Goal: Task Accomplishment & Management: Use online tool/utility

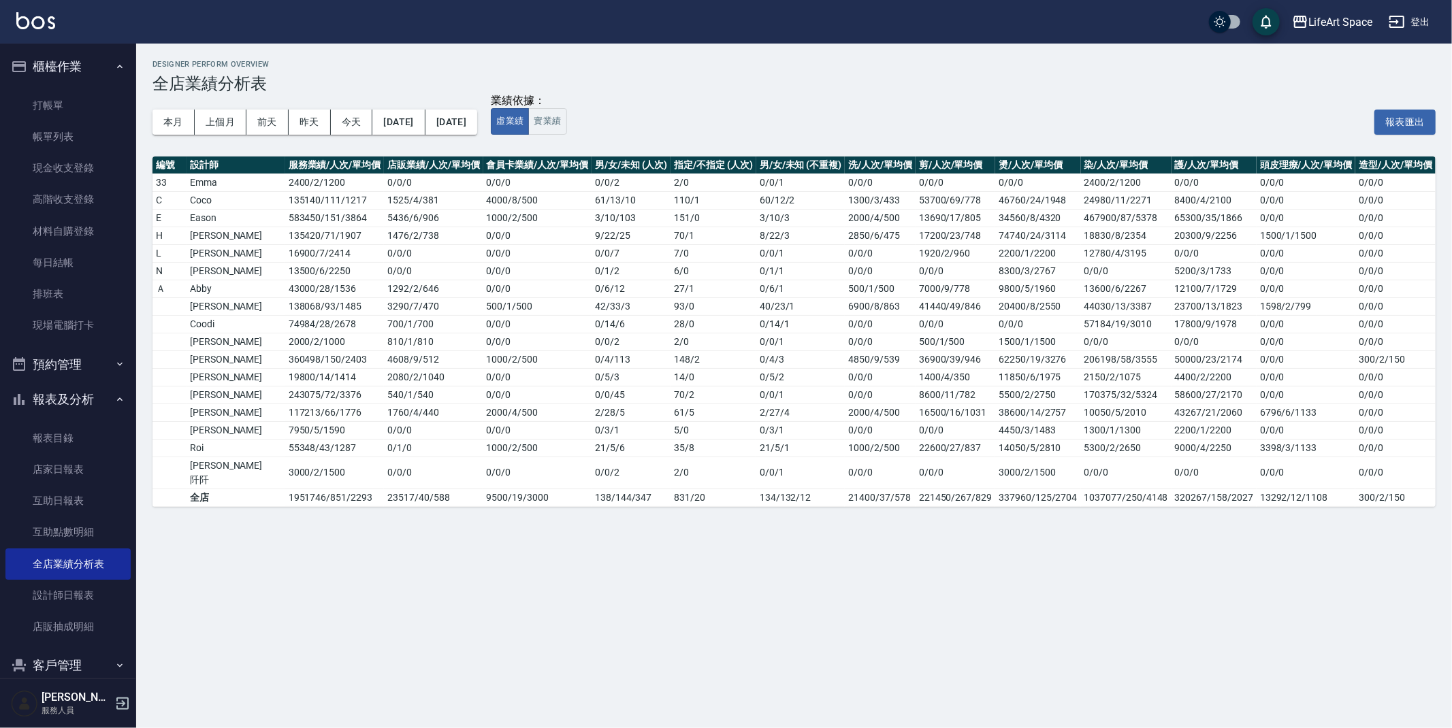
click at [91, 112] on link "打帳單" at bounding box center [67, 105] width 125 height 31
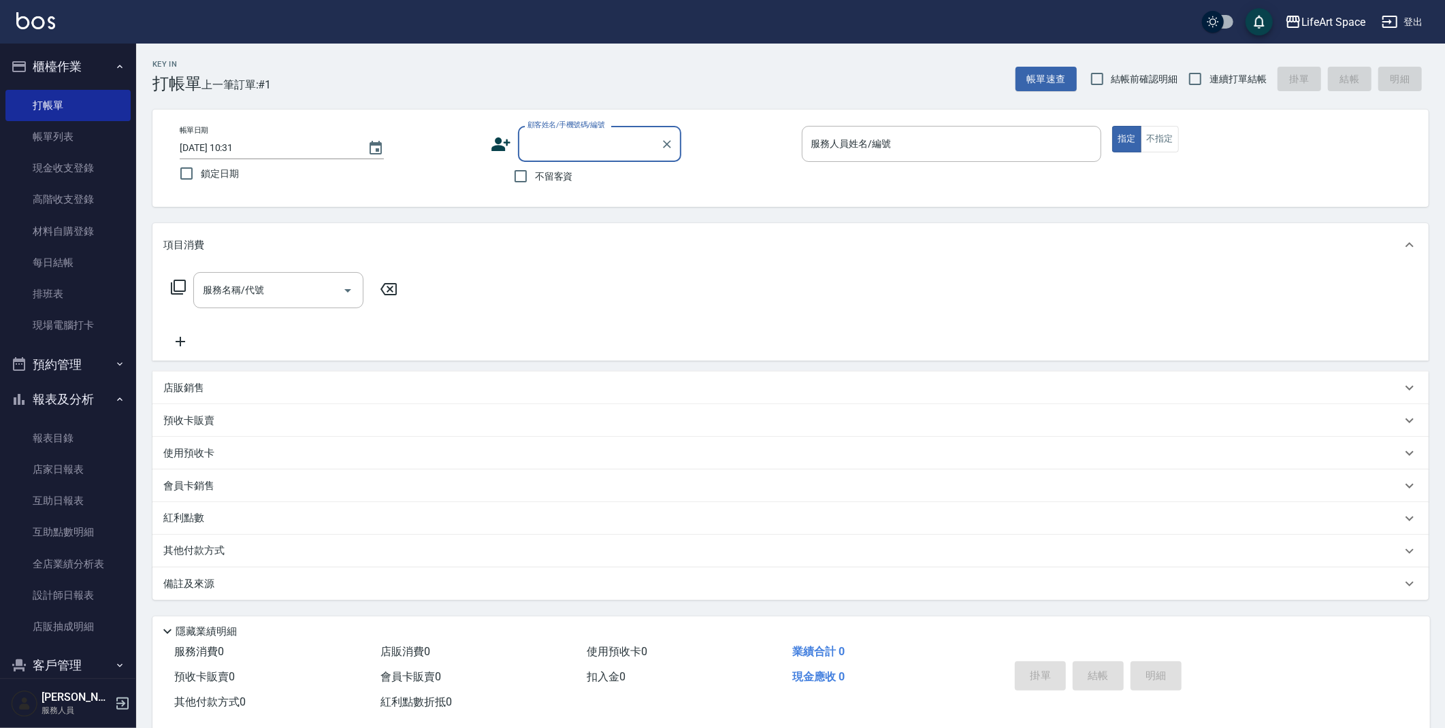
click at [489, 143] on div "帳單日期 [DATE] 10:31 鎖定日期 顧客姓名/手機號碼/編號 顧客姓名/手機號碼/編號 不留客資 服務人員姓名/編號 服務人員姓名/編號 指定 不指定" at bounding box center [791, 158] width 1244 height 65
click at [494, 140] on icon at bounding box center [501, 144] width 20 height 20
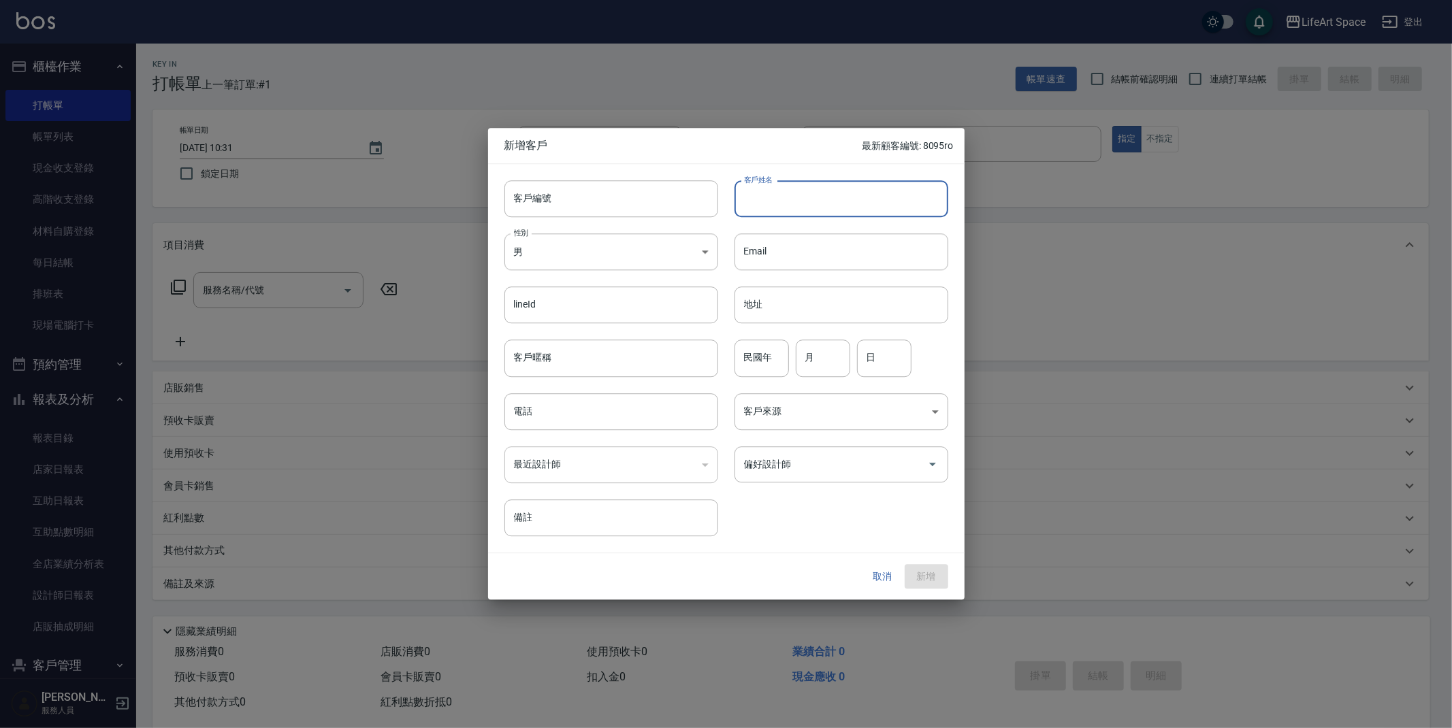
click at [764, 194] on input "客戶姓名" at bounding box center [841, 198] width 214 height 37
type input "g"
type input "[PERSON_NAME]"
click at [600, 257] on body "LifeArt Space 登出 櫃檯作業 打帳單 帳單列表 現金收支登錄 高階收支登錄 材料自購登錄 每日結帳 排班表 現場電腦打卡 預約管理 預約管理 單…" at bounding box center [726, 374] width 1452 height 748
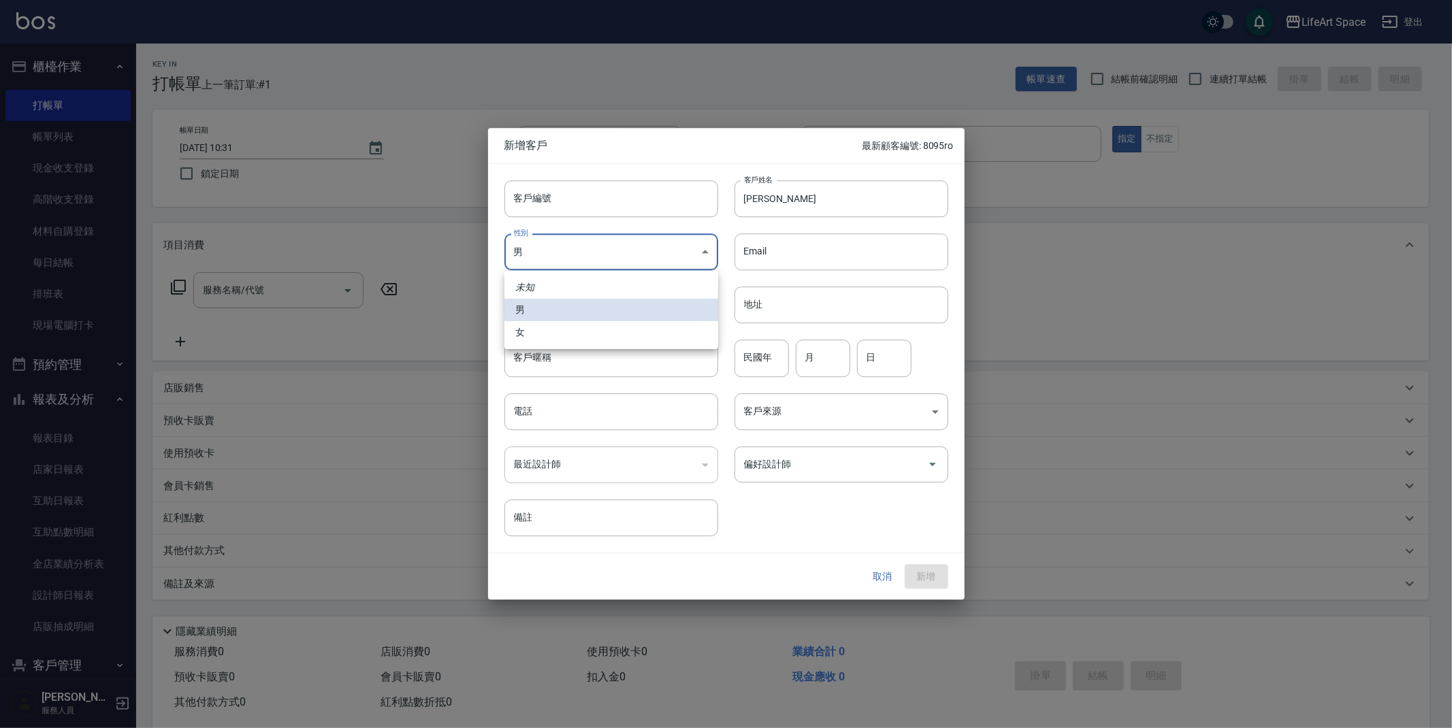
click at [605, 327] on li "女" at bounding box center [611, 332] width 214 height 22
type input "[DEMOGRAPHIC_DATA]"
click at [623, 427] on input "電話" at bounding box center [611, 411] width 214 height 37
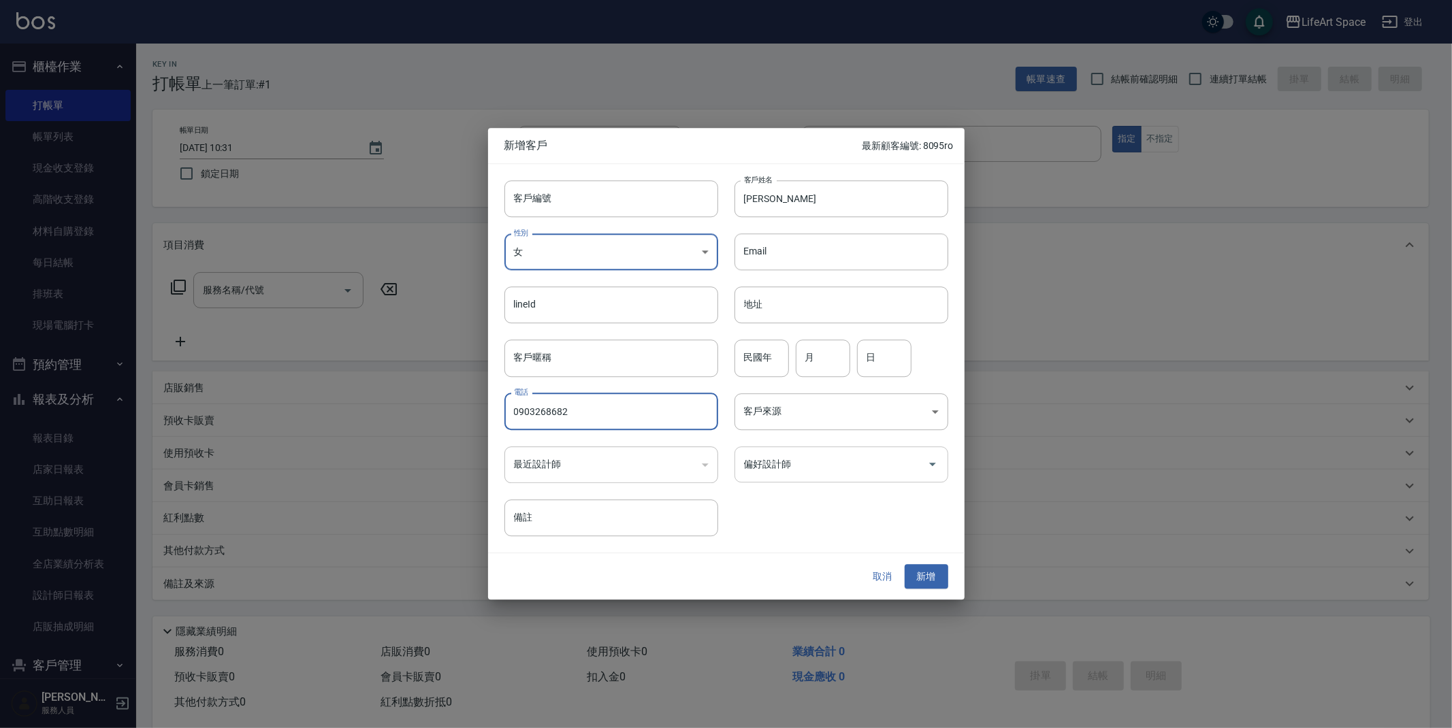
type input "0903268682"
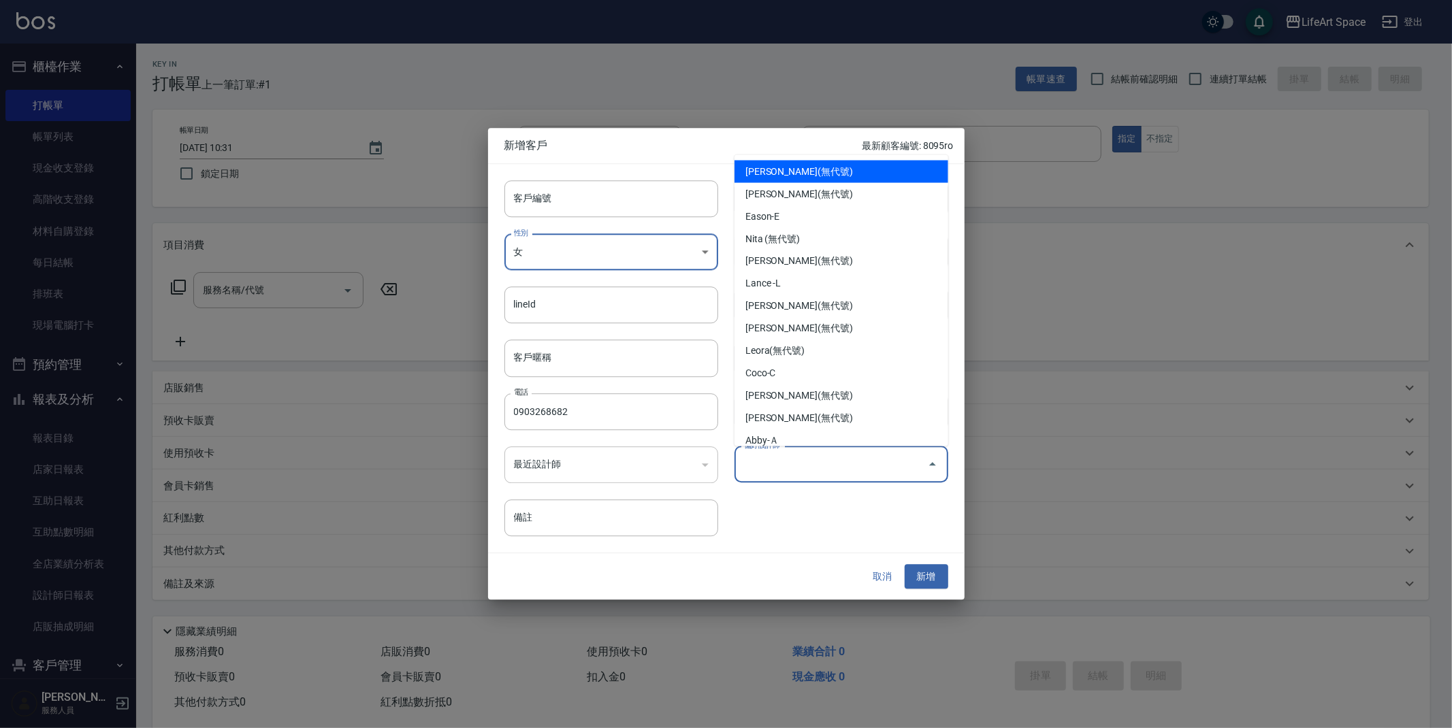
click at [846, 459] on input "偏好設計師" at bounding box center [831, 465] width 181 height 24
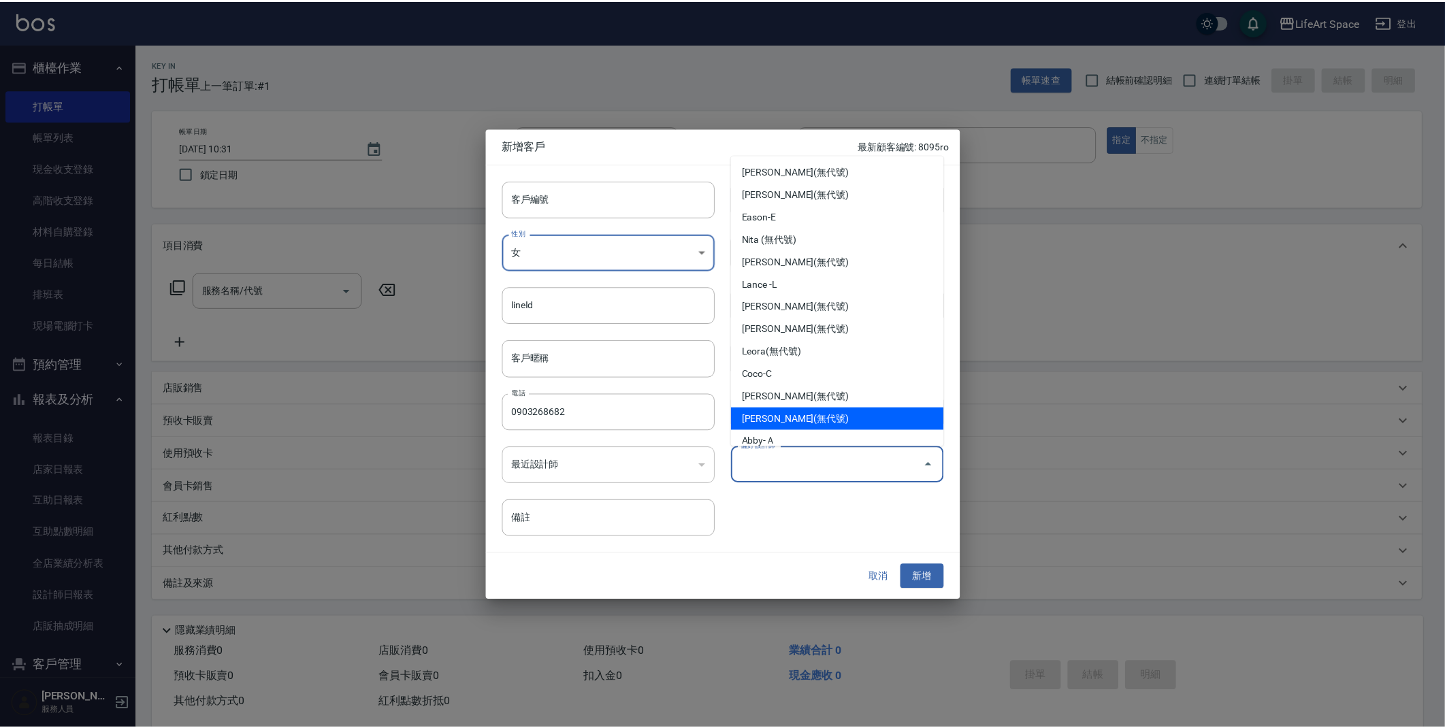
scroll to position [3, 0]
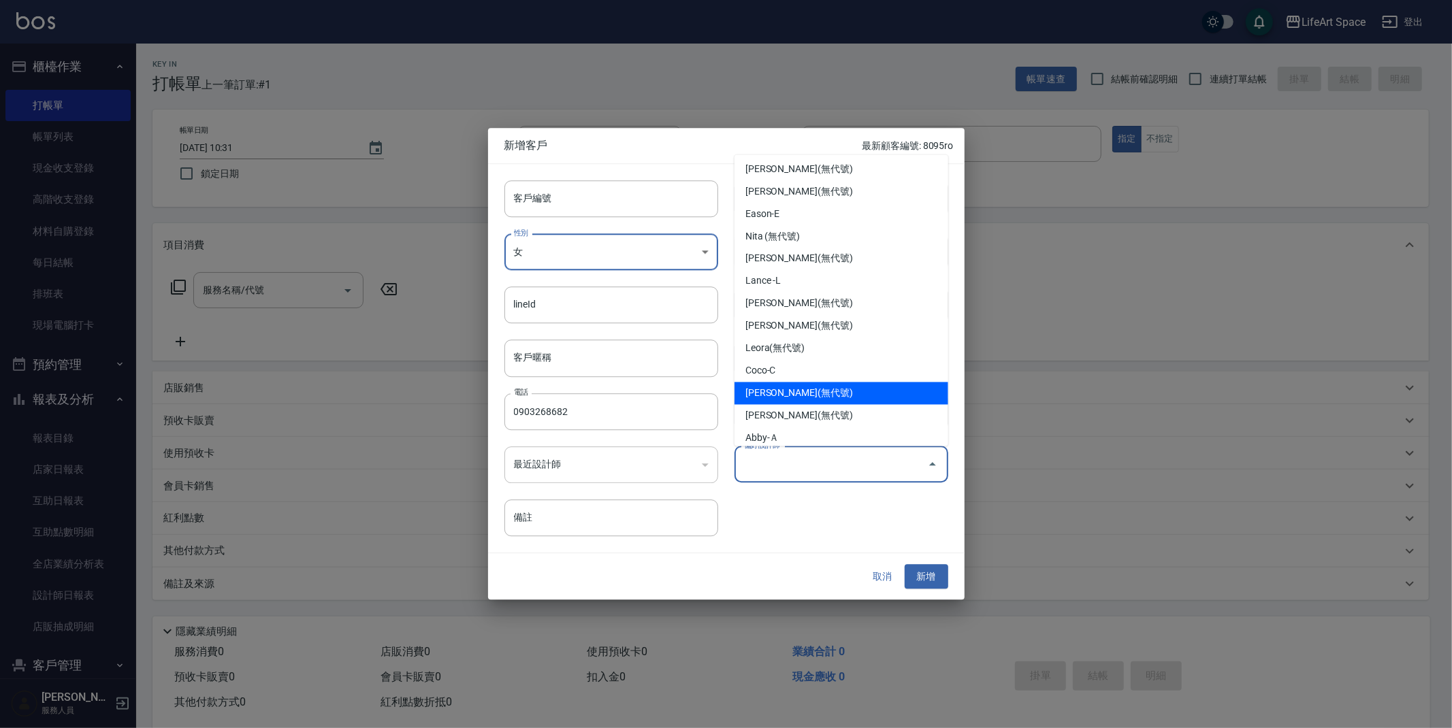
click at [845, 395] on li "[PERSON_NAME](無代號)" at bounding box center [841, 394] width 214 height 22
type input "[PERSON_NAME]"
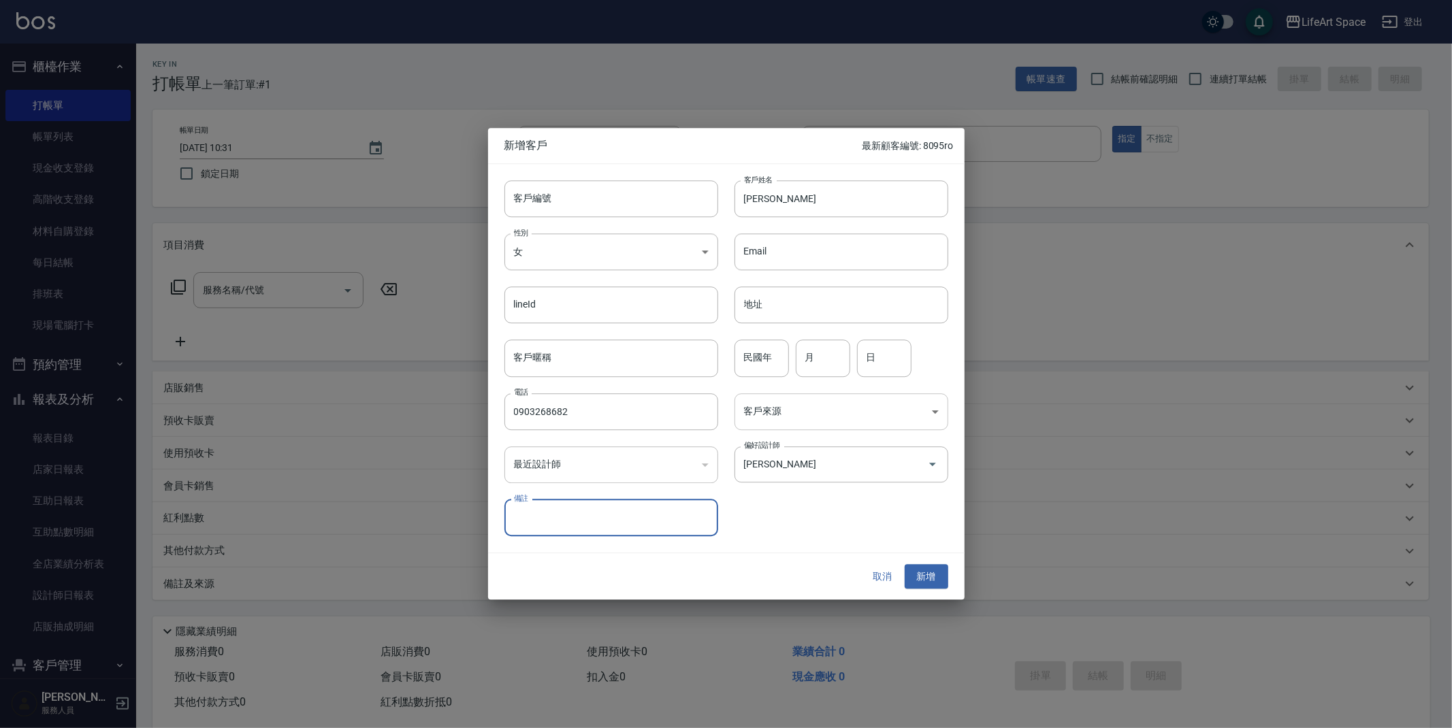
click at [844, 415] on body "LifeArt Space 登出 櫃檯作業 打帳單 帳單列表 現金收支登錄 高階收支登錄 材料自購登錄 每日結帳 排班表 現場電腦打卡 預約管理 預約管理 單…" at bounding box center [726, 374] width 1452 height 748
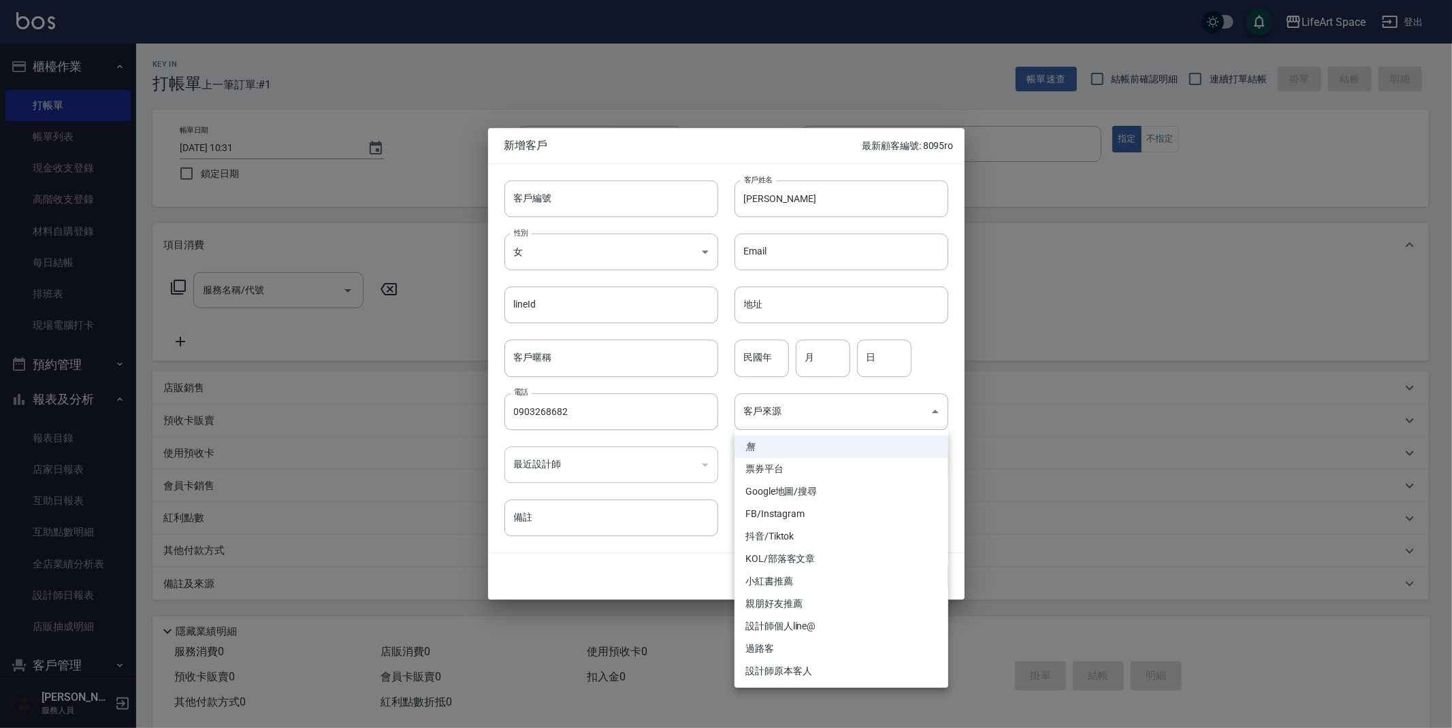
click at [674, 568] on div at bounding box center [726, 364] width 1452 height 728
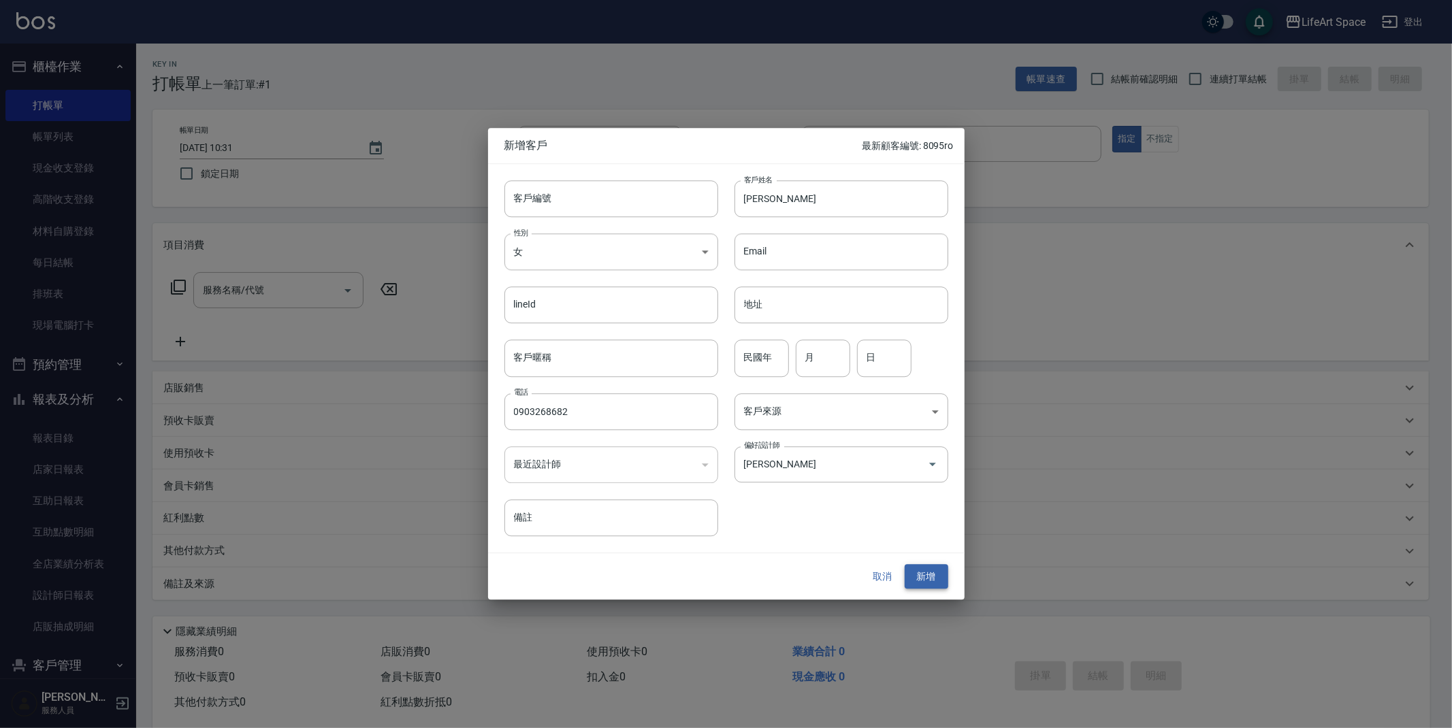
click at [930, 579] on button "新增" at bounding box center [927, 576] width 44 height 25
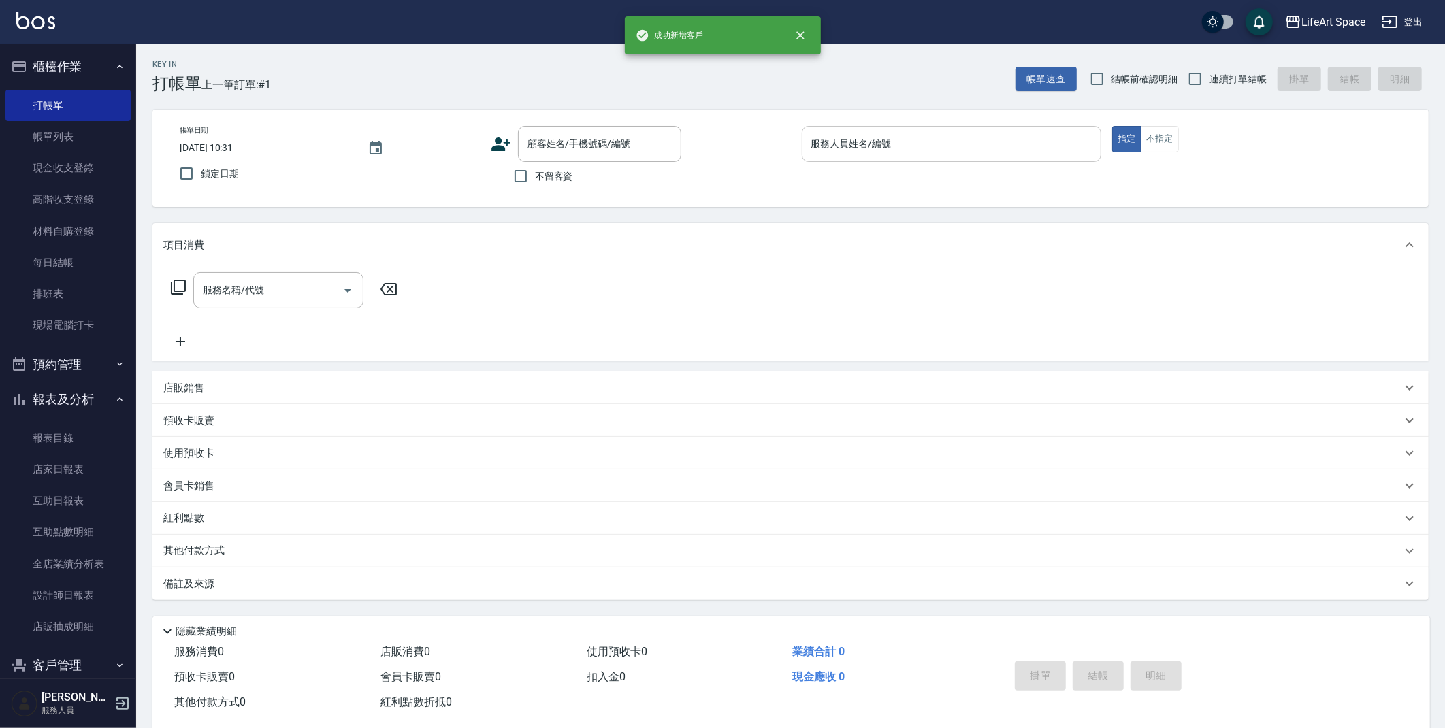
click at [976, 135] on input "服務人員姓名/編號" at bounding box center [952, 144] width 288 height 24
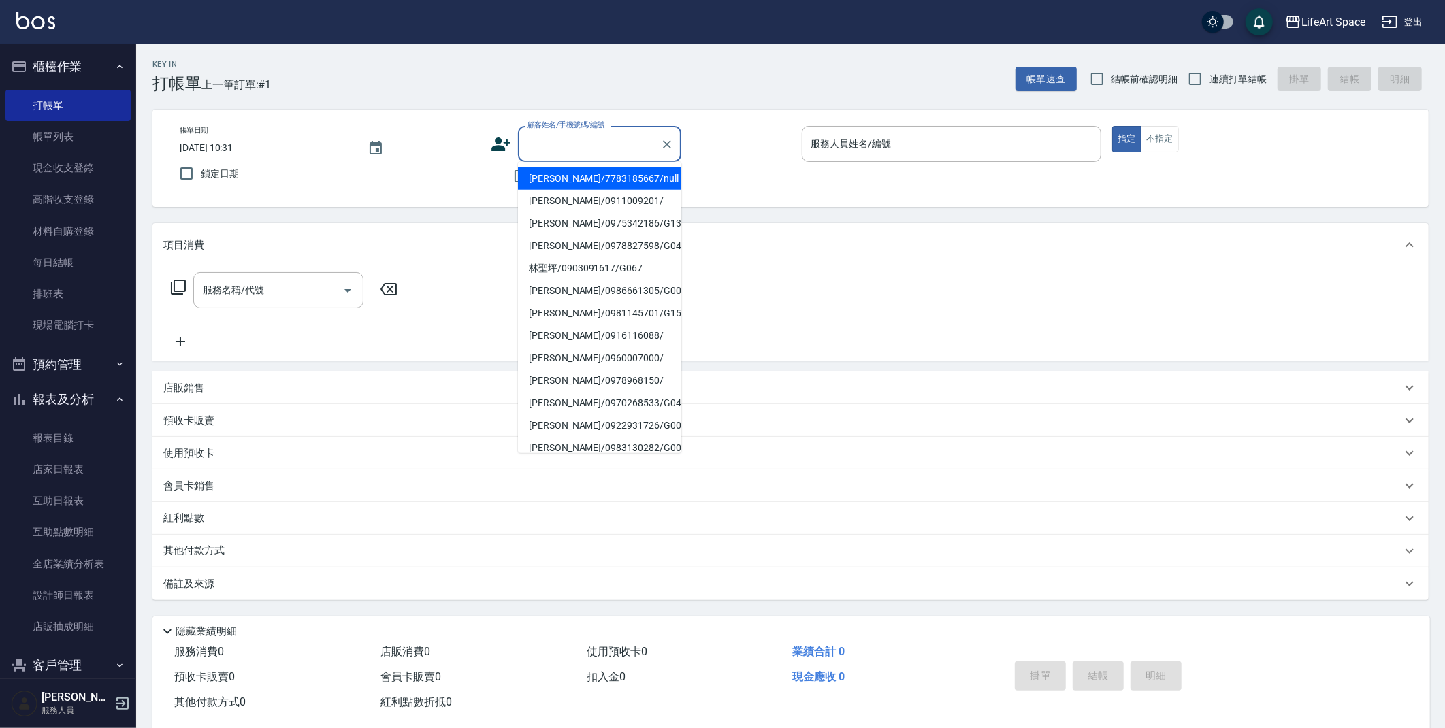
click at [557, 142] on input "顧客姓名/手機號碼/編號" at bounding box center [589, 144] width 131 height 24
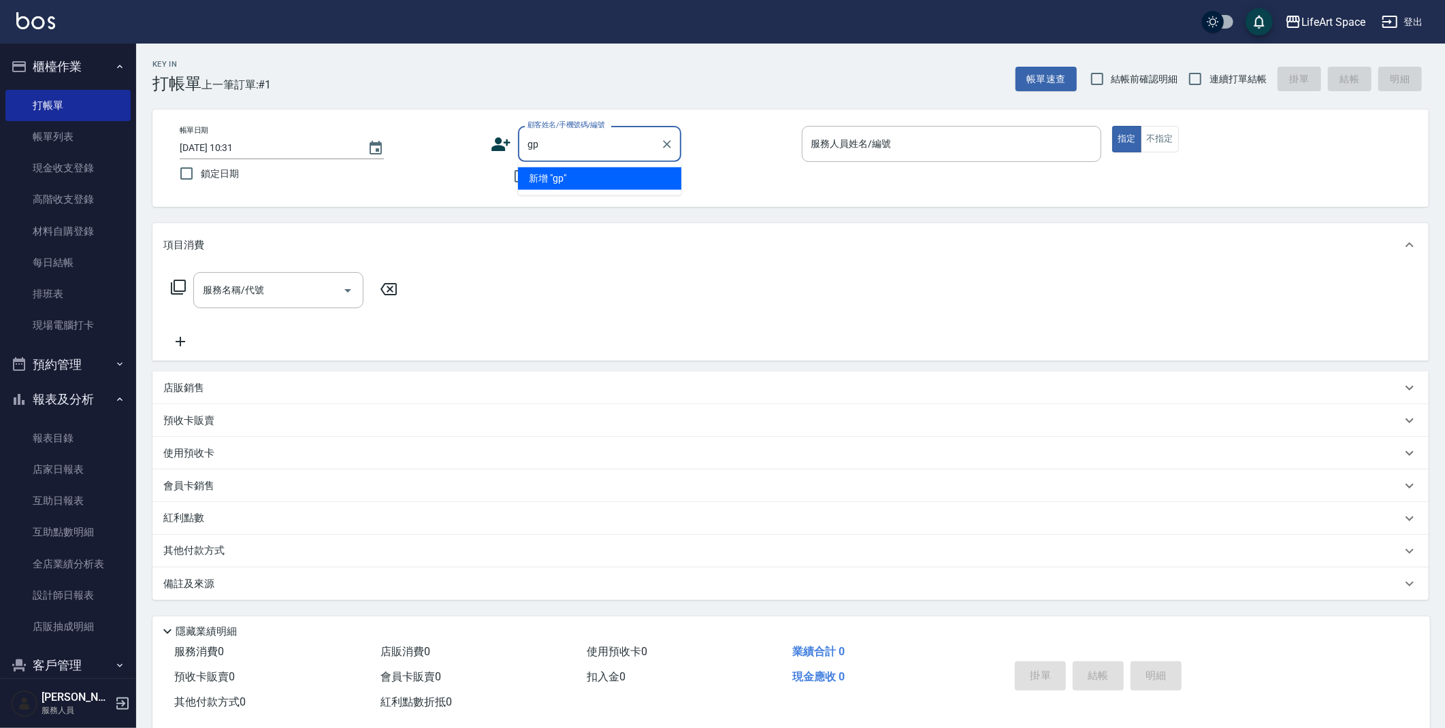
type input "g"
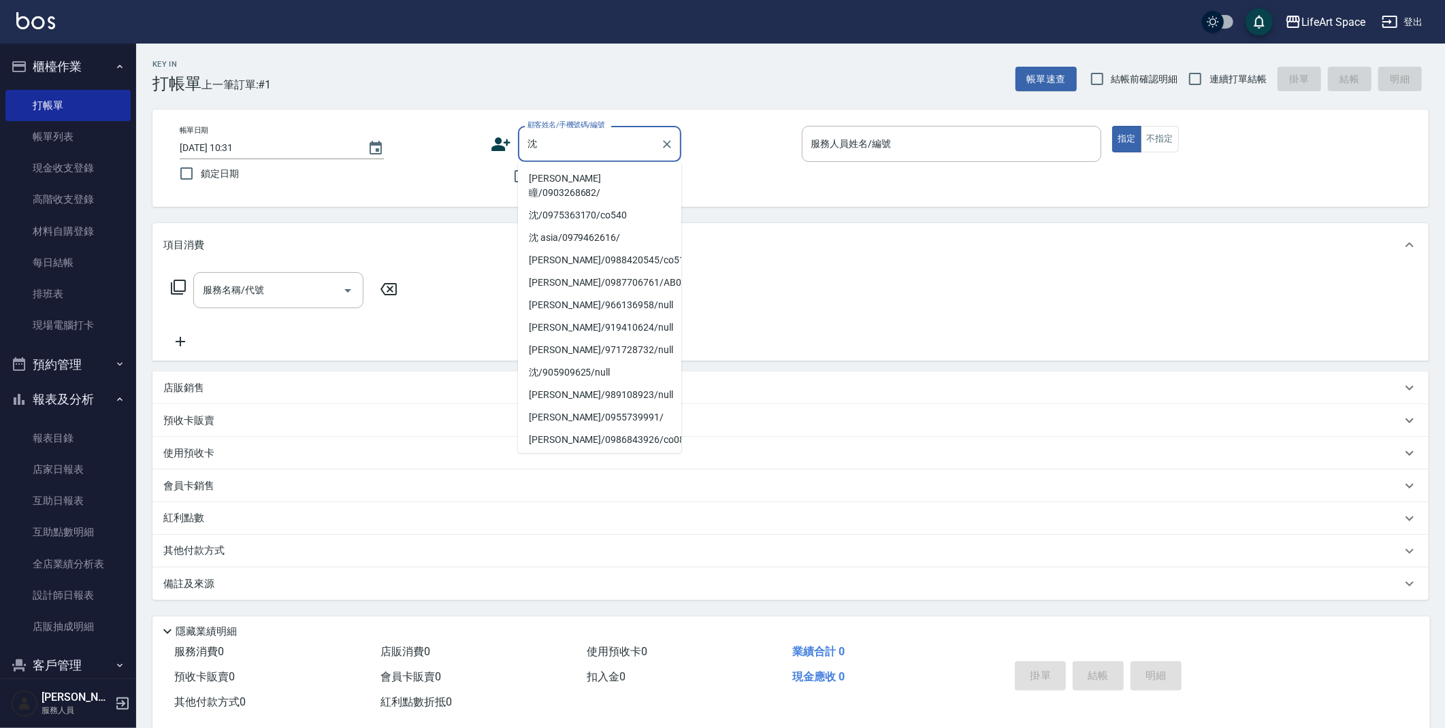
click at [605, 173] on li "[PERSON_NAME]瞳/0903268682/" at bounding box center [599, 185] width 163 height 37
type input "[PERSON_NAME]瞳/0903268682/"
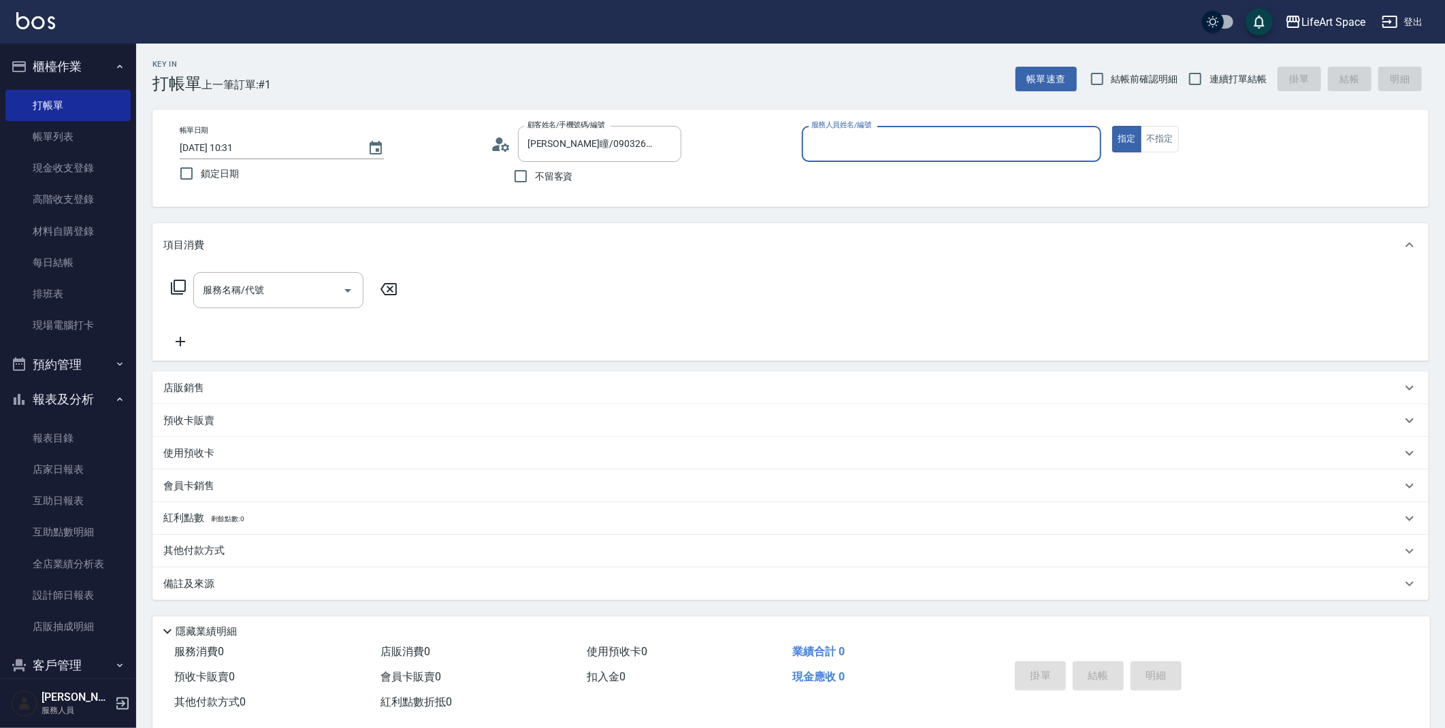
type input "[PERSON_NAME](無代號)"
click at [305, 304] on div "服務名稱/代號" at bounding box center [278, 290] width 170 height 36
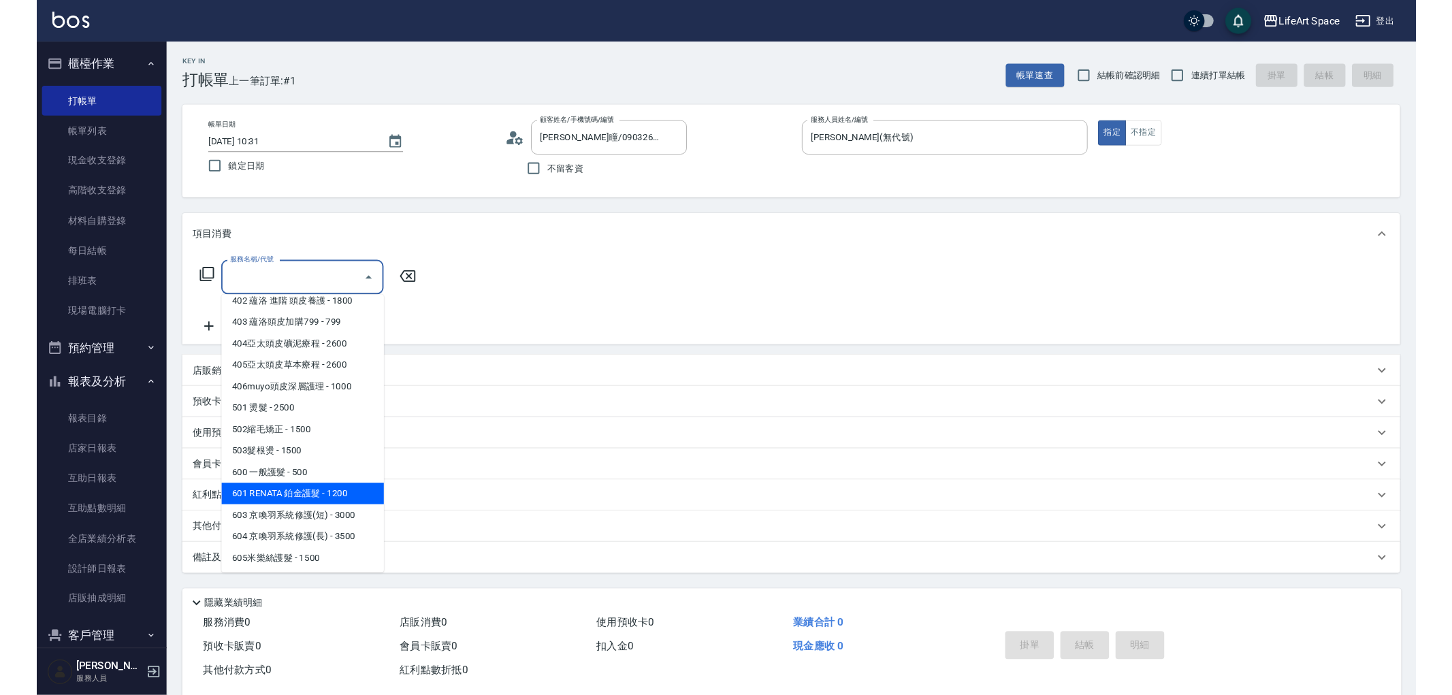
scroll to position [101, 0]
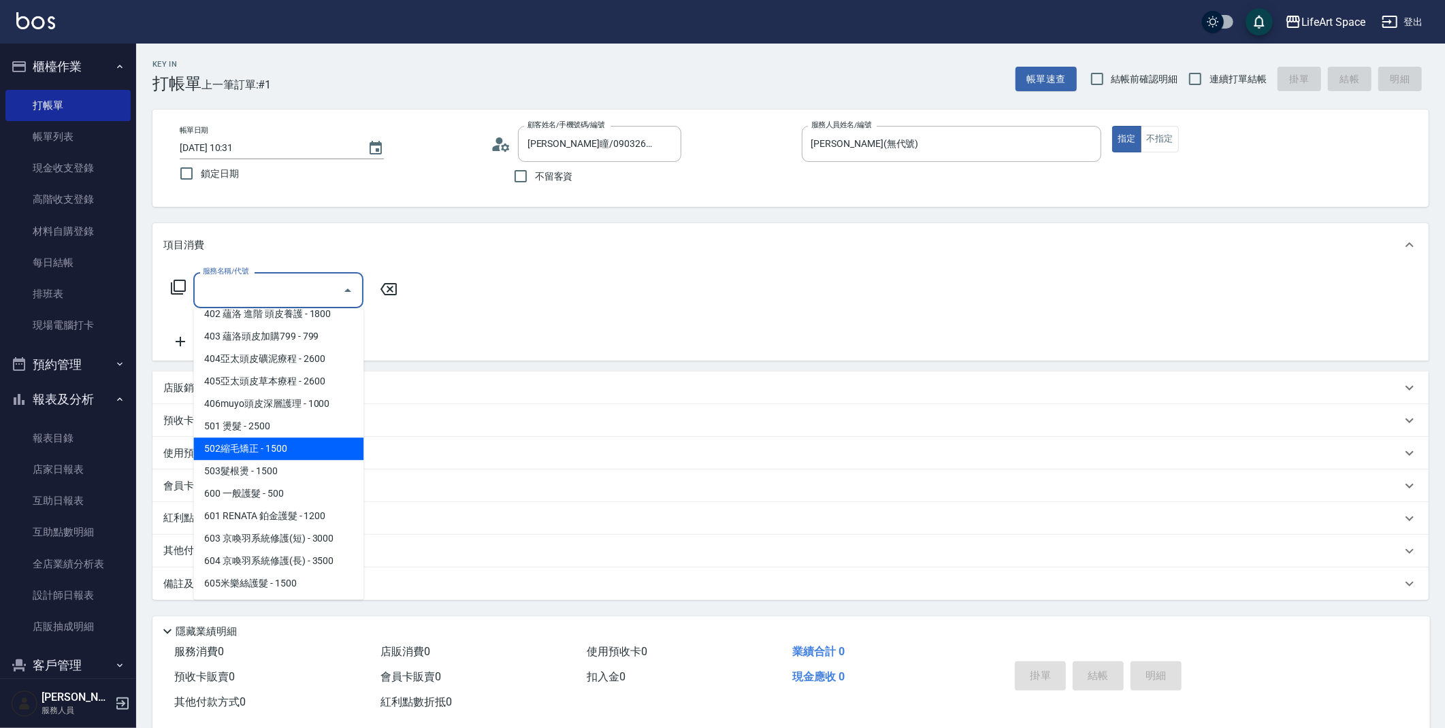
click at [286, 445] on span "502縮毛矯正 - 1500" at bounding box center [278, 449] width 170 height 22
type input "502縮毛矯正 (502)"
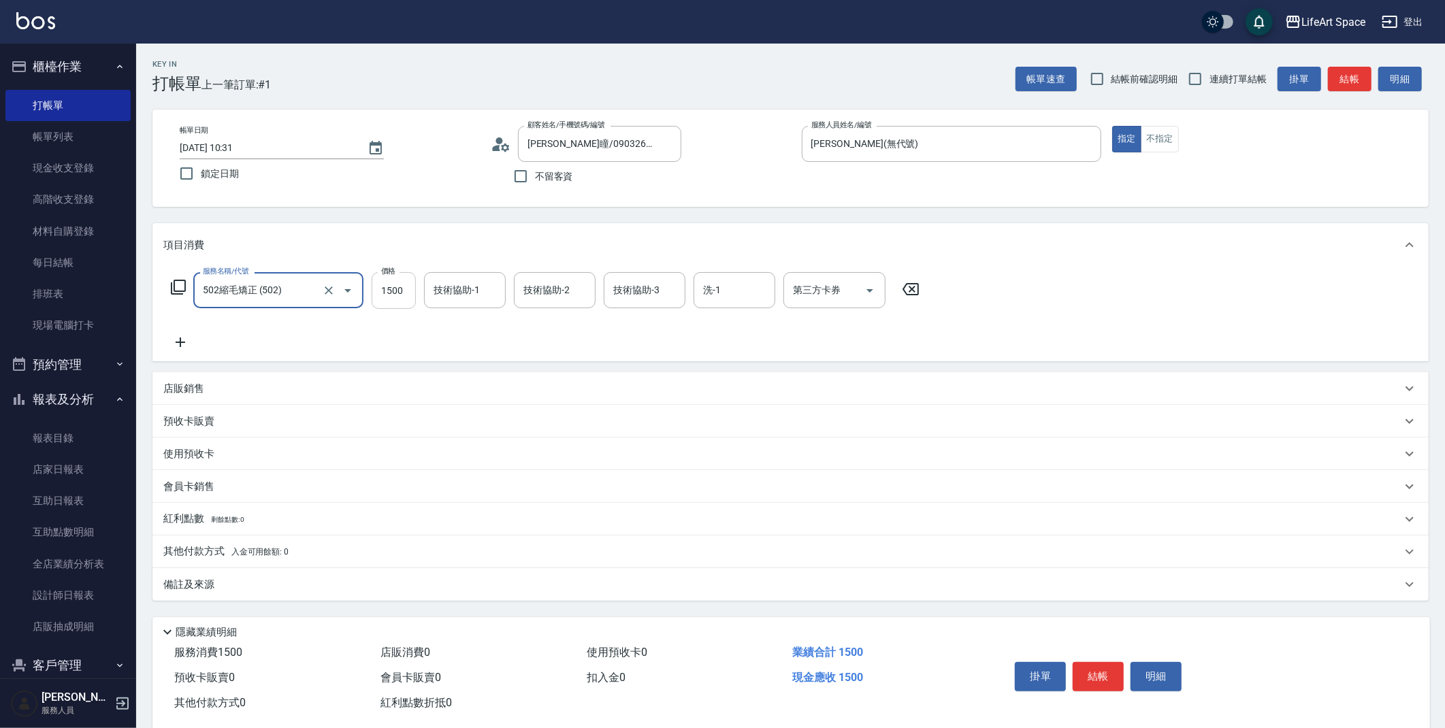
click at [409, 295] on input "1500" at bounding box center [394, 290] width 44 height 37
type input "1600"
click at [1086, 670] on button "結帳" at bounding box center [1098, 676] width 51 height 29
